Goal: Task Accomplishment & Management: Use online tool/utility

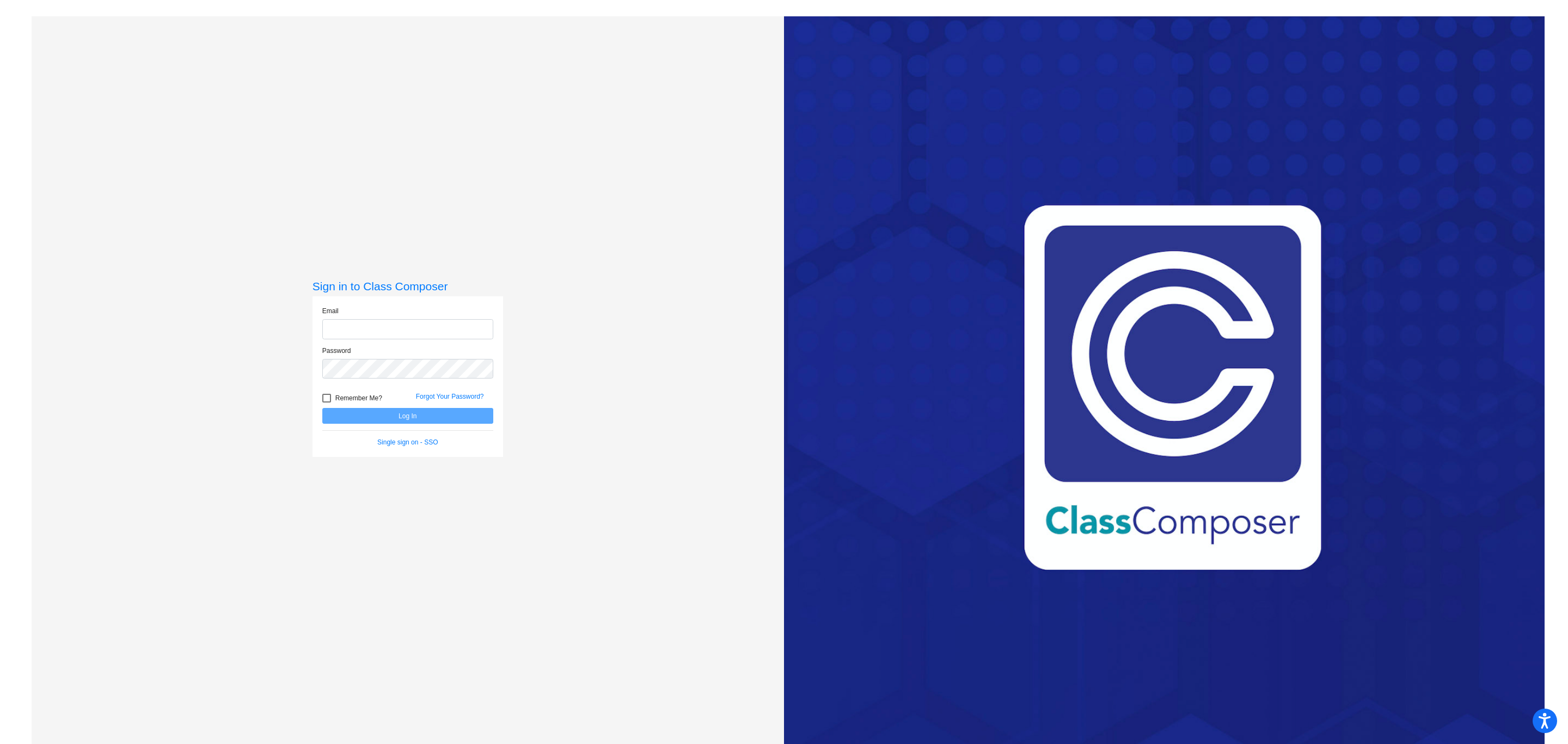
type input "[EMAIL_ADDRESS][PERSON_NAME][DOMAIN_NAME]"
click at [366, 414] on button "Log In" at bounding box center [407, 415] width 171 height 16
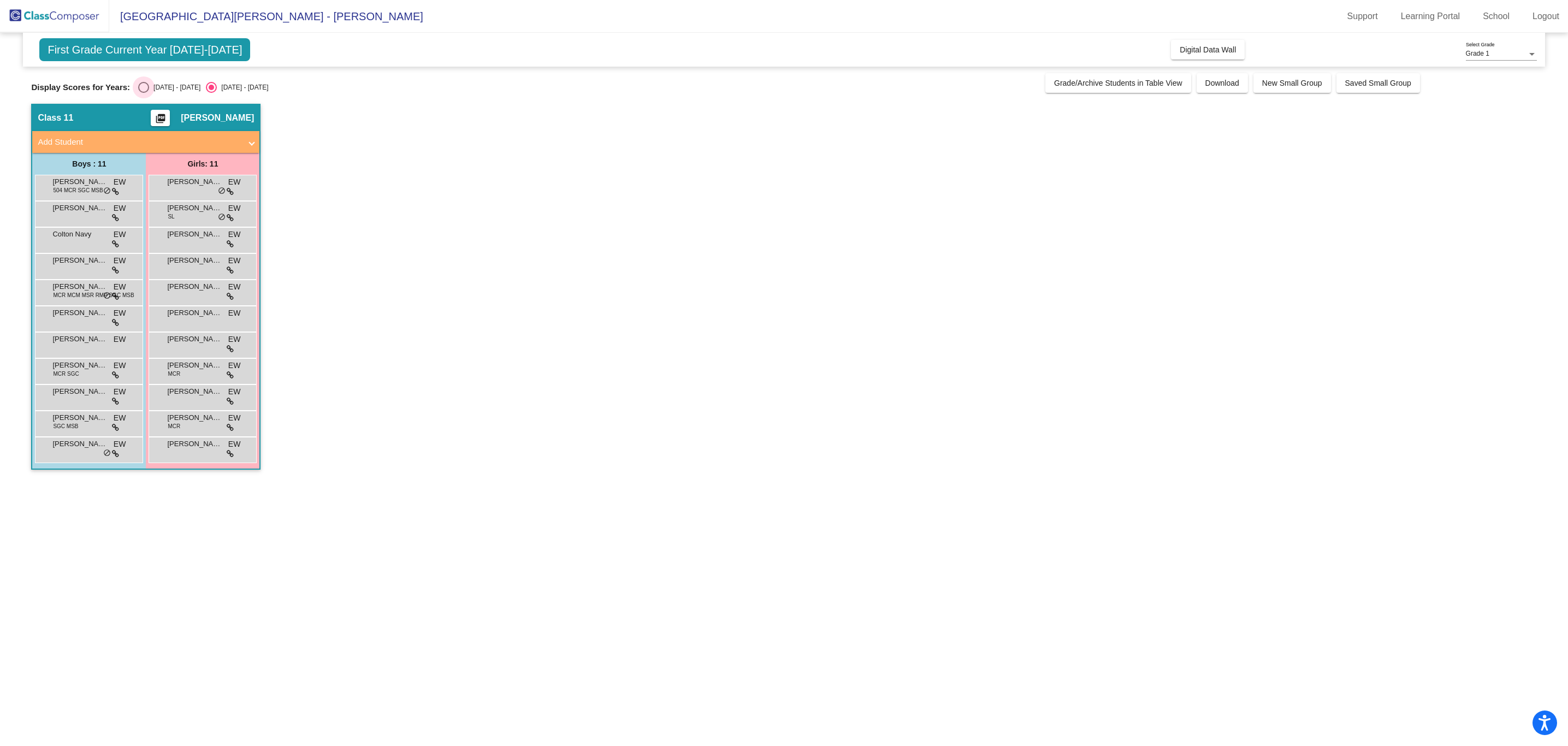
click at [153, 84] on div "[DATE] - [DATE]" at bounding box center [174, 87] width 51 height 10
click at [143, 93] on input "[DATE] - [DATE]" at bounding box center [143, 93] width 1 height 1
radio input "true"
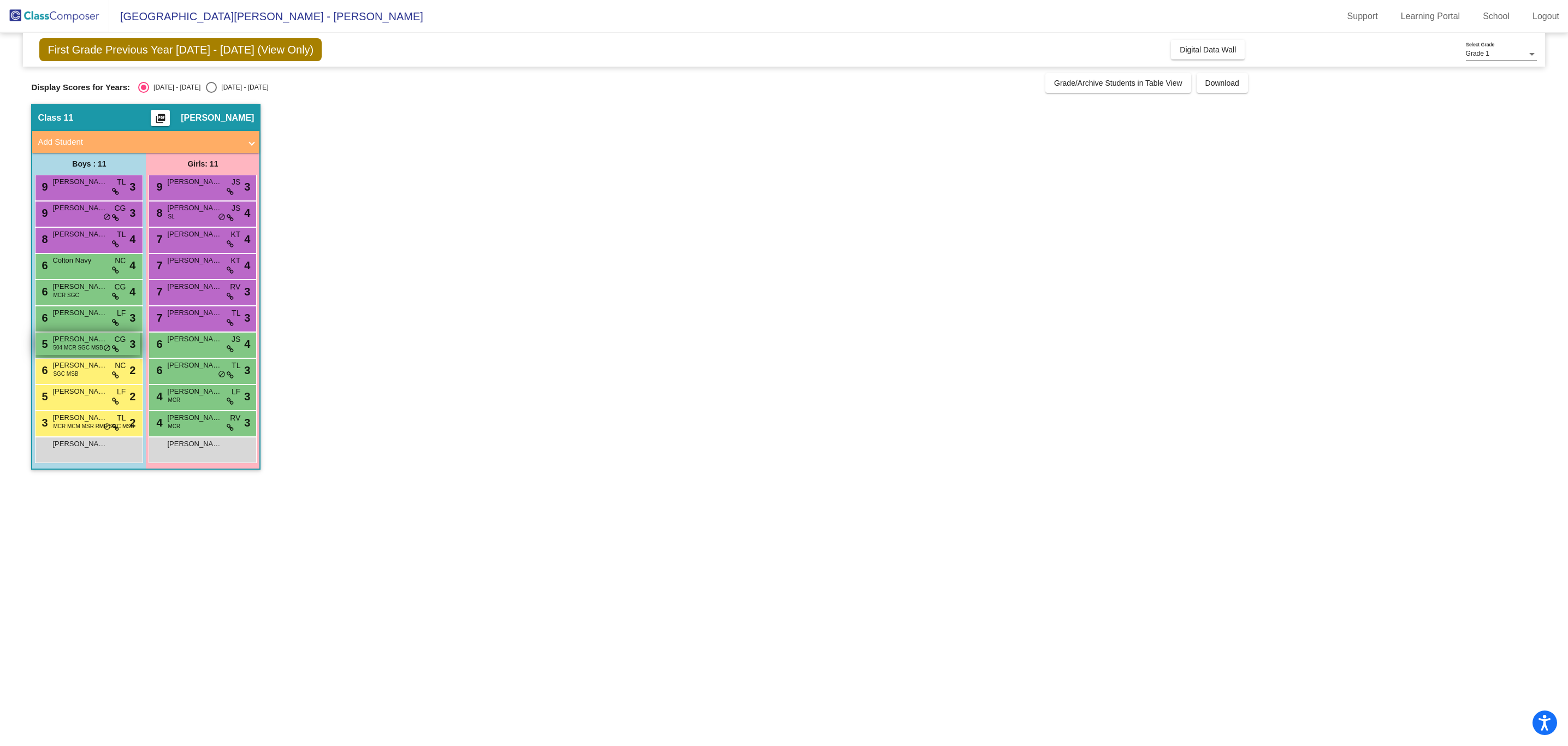
click at [65, 346] on span "504 MCR SGC MSB" at bounding box center [78, 347] width 50 height 8
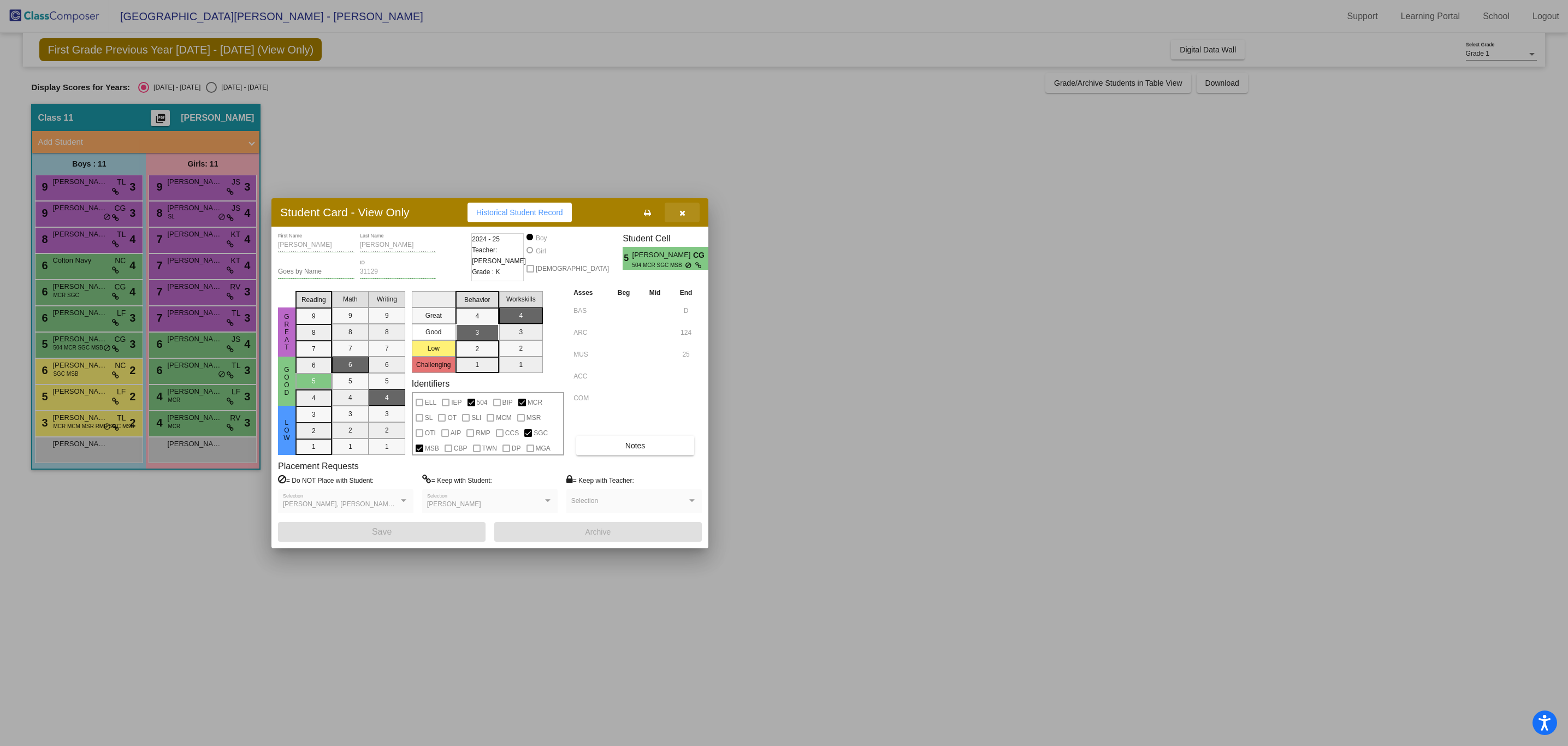
click at [674, 210] on button "button" at bounding box center [681, 212] width 35 height 20
